Goal: Task Accomplishment & Management: Manage account settings

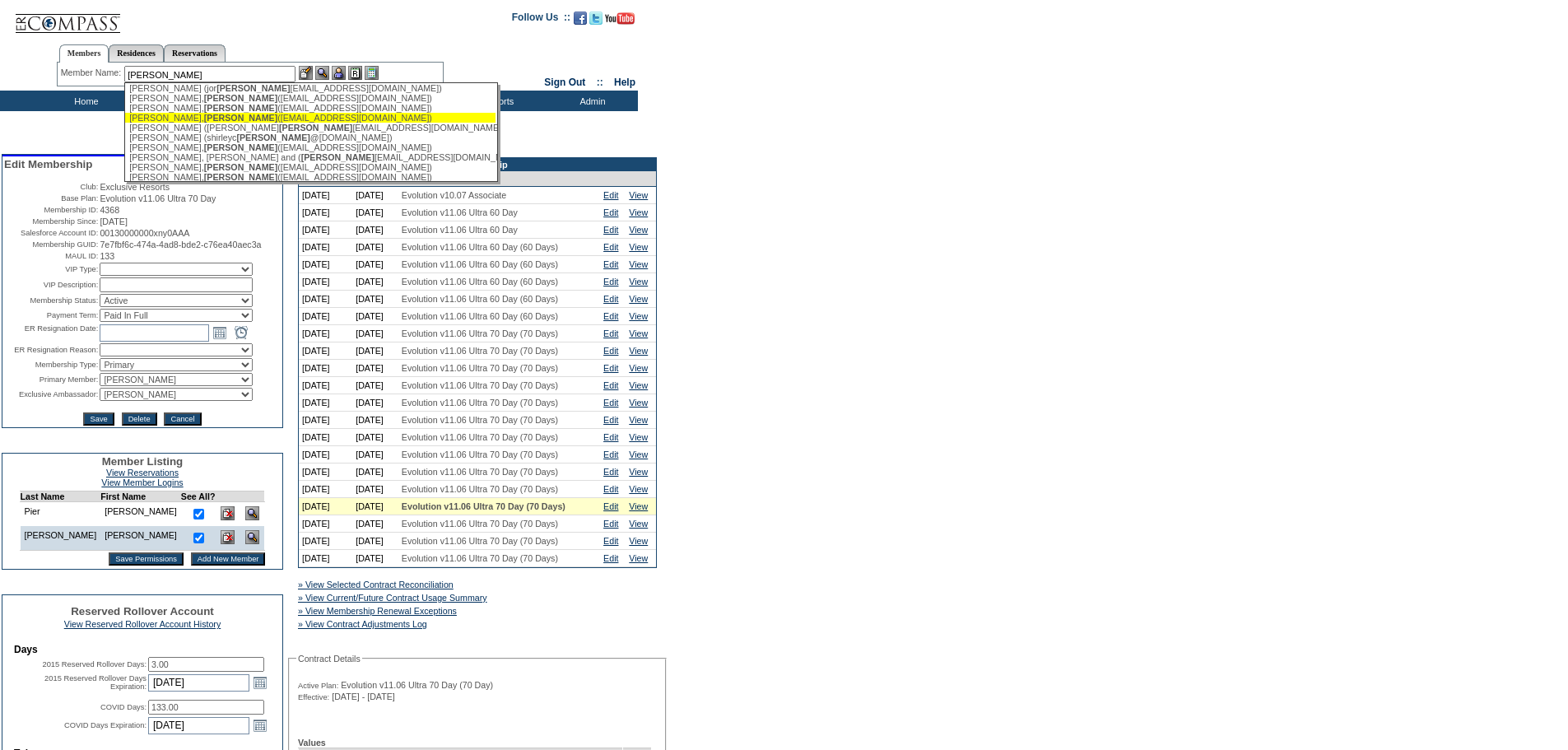
scroll to position [164, 0]
click at [215, 100] on div "[PERSON_NAME] ([EMAIL_ADDRESS][DOMAIN_NAME])" at bounding box center [310, 95] width 362 height 10
type input "[PERSON_NAME] ([EMAIL_ADDRESS][DOMAIN_NAME])"
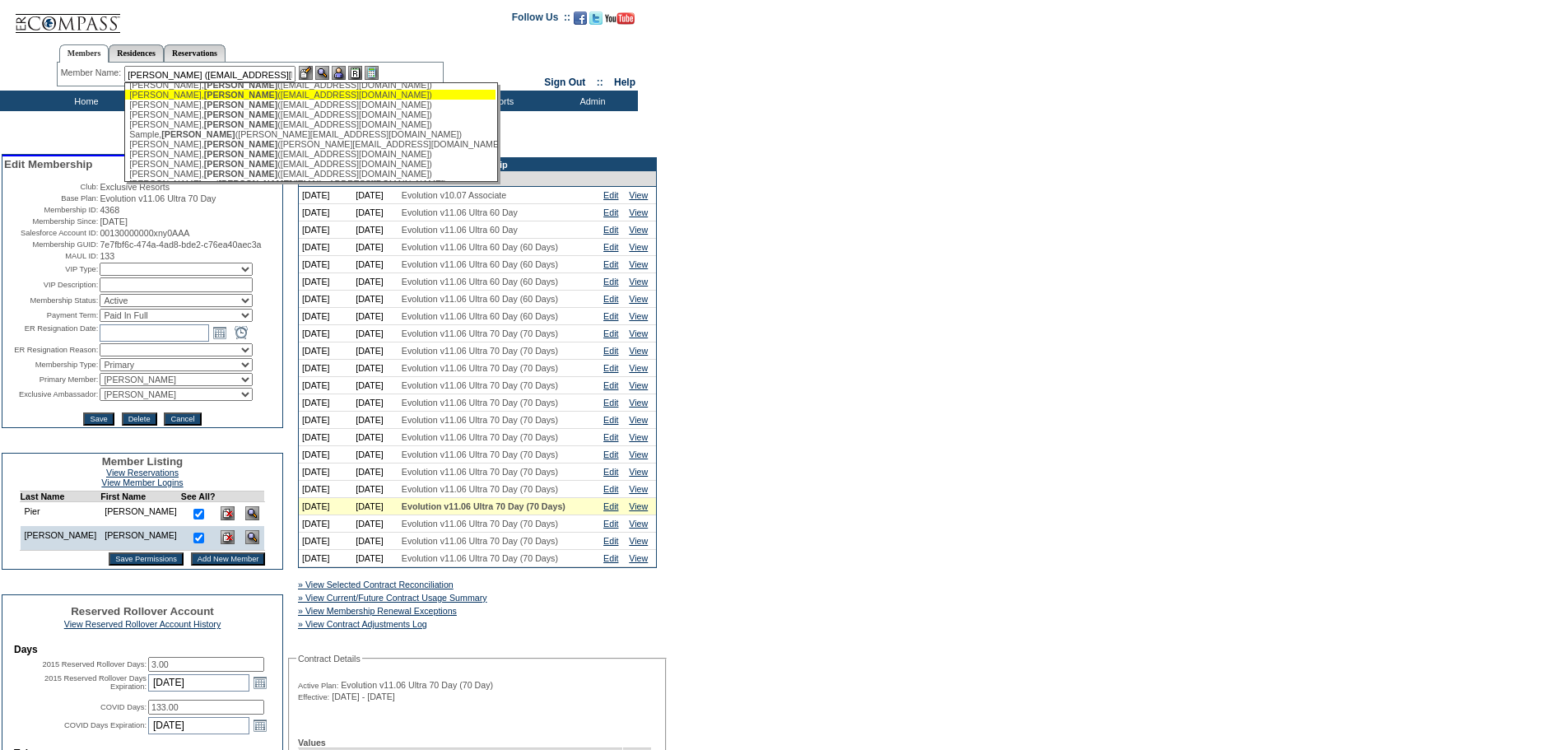
scroll to position [0, 0]
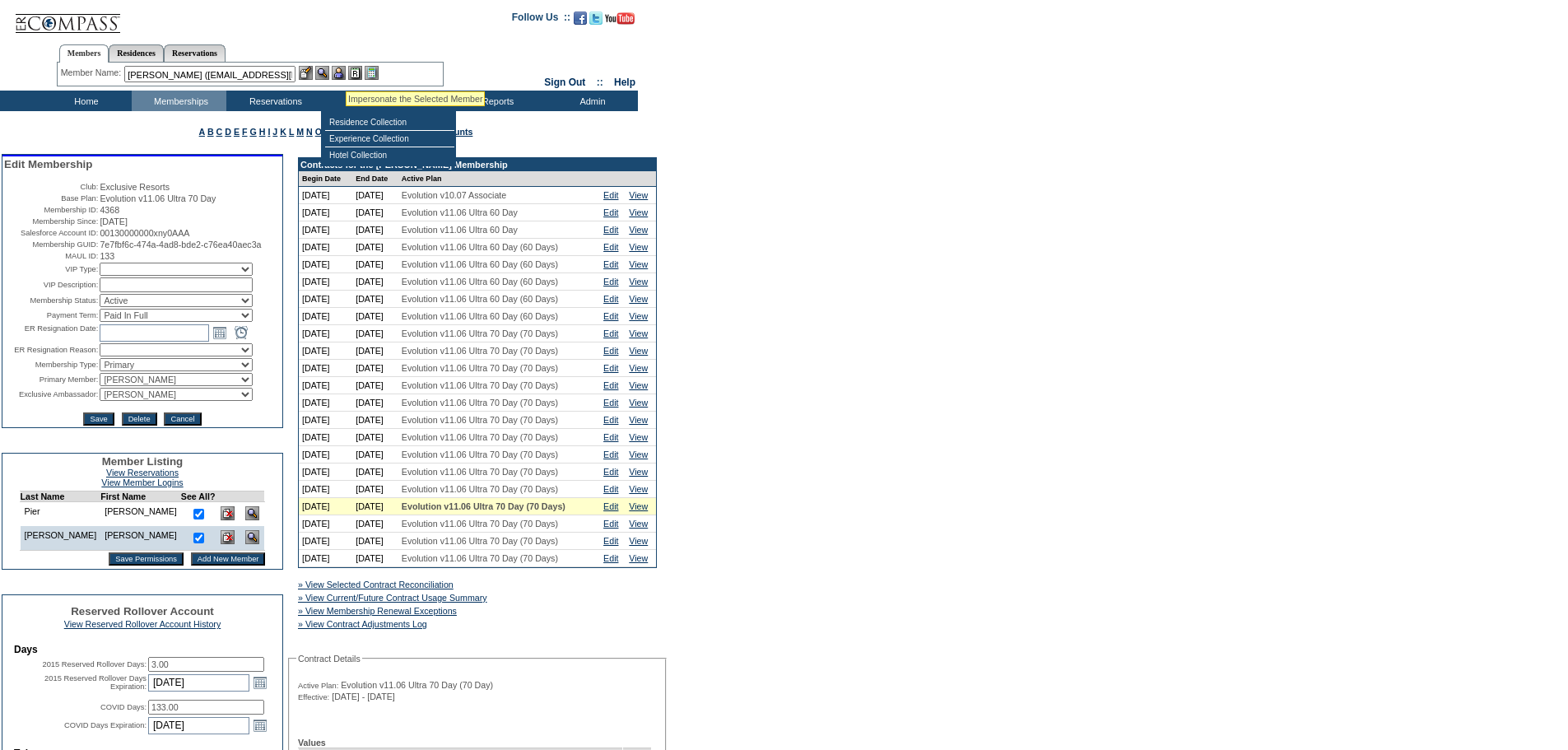
click at [346, 72] on img at bounding box center [338, 73] width 14 height 14
click at [327, 75] on img at bounding box center [322, 73] width 14 height 14
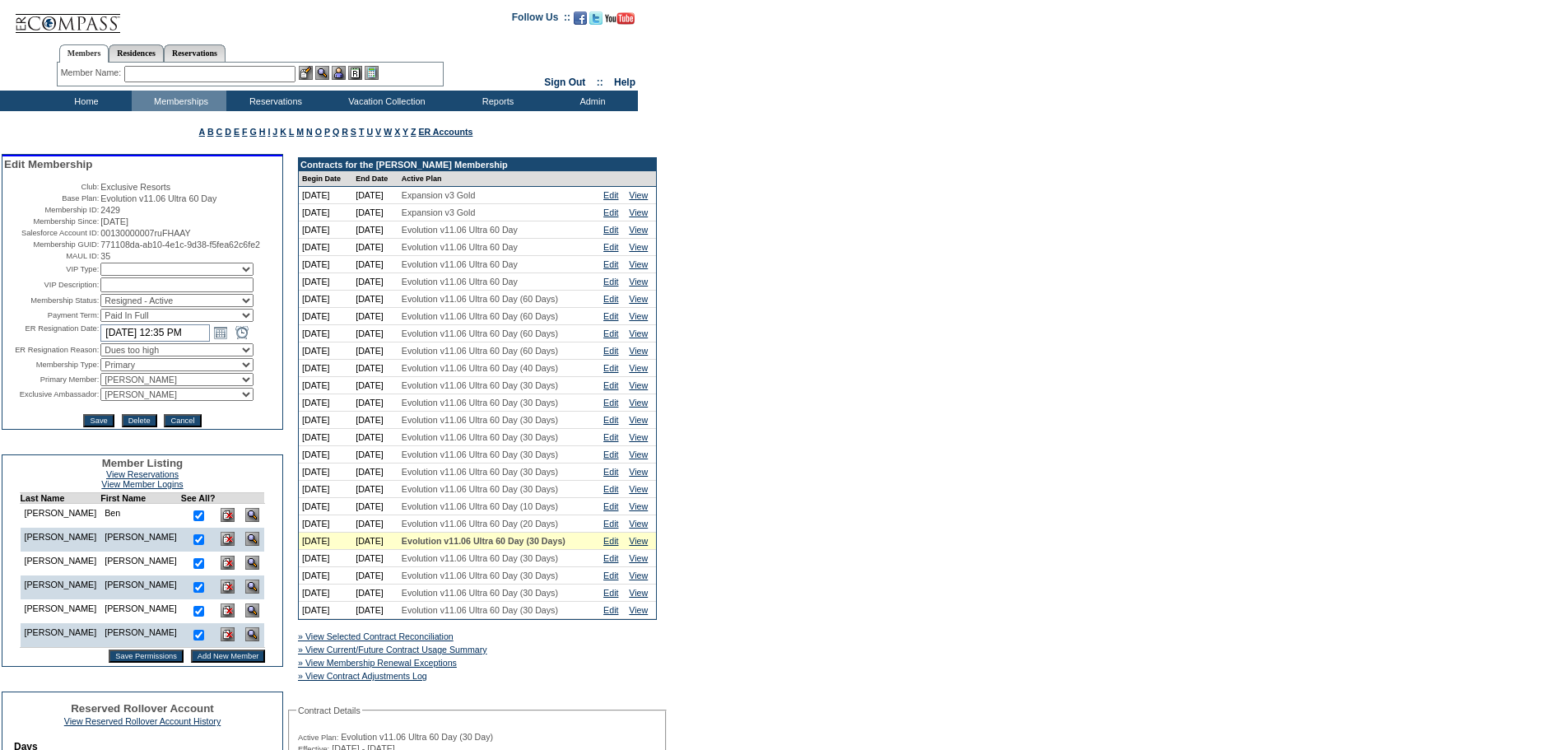
select select "60633"
click at [101, 401] on select "IT Group Admin [PERSON_NAME] [PERSON_NAME] Team Accounting (MSM) [PERSON_NAME] …" at bounding box center [177, 394] width 153 height 13
click at [95, 427] on input "Save" at bounding box center [98, 421] width 31 height 13
